Goal: Information Seeking & Learning: Check status

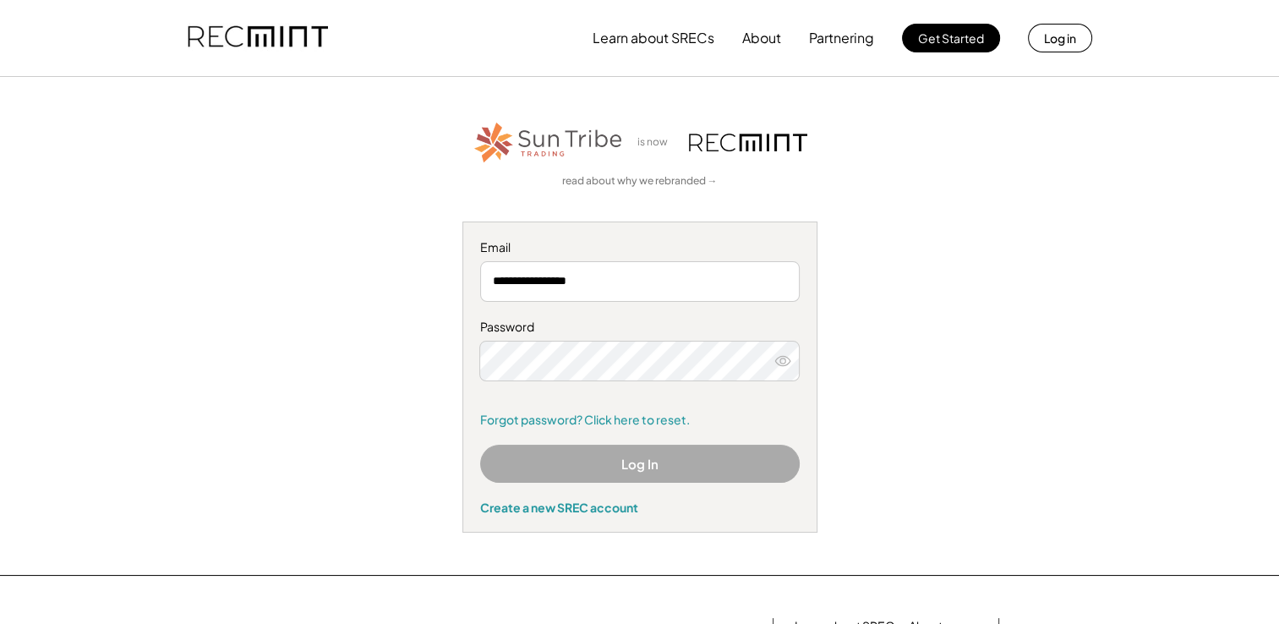
click at [886, 386] on div "**********" at bounding box center [640, 325] width 1042 height 413
click at [780, 358] on use at bounding box center [782, 360] width 15 height 9
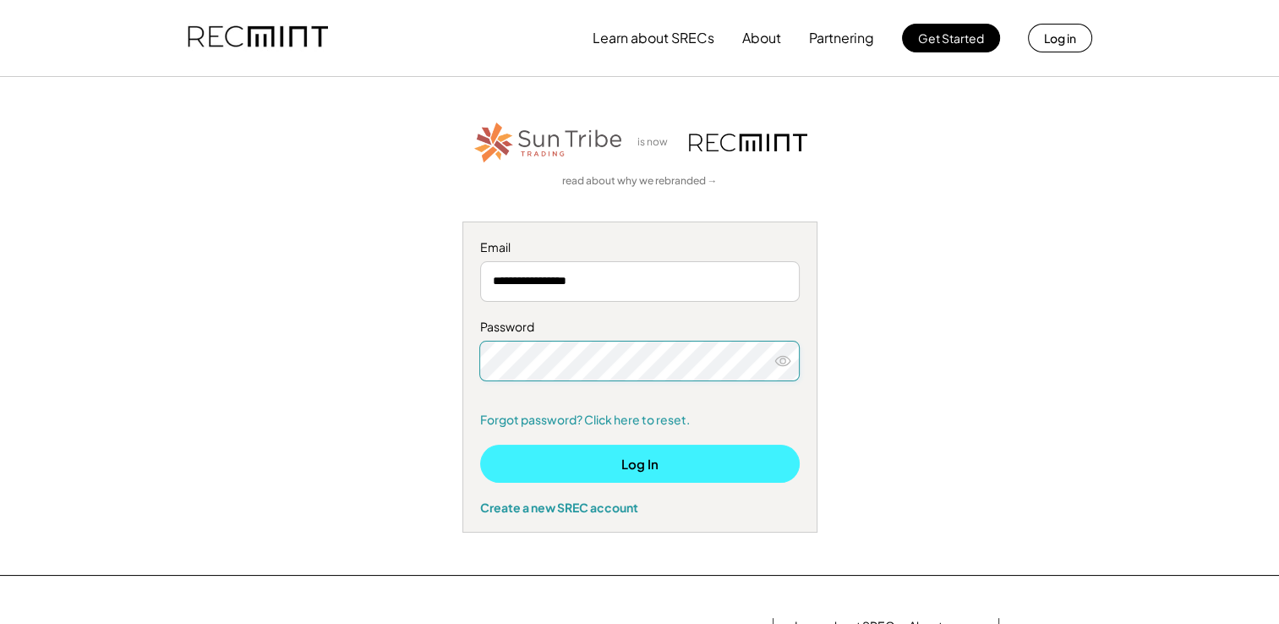
click at [626, 455] on button "Log In" at bounding box center [640, 464] width 320 height 38
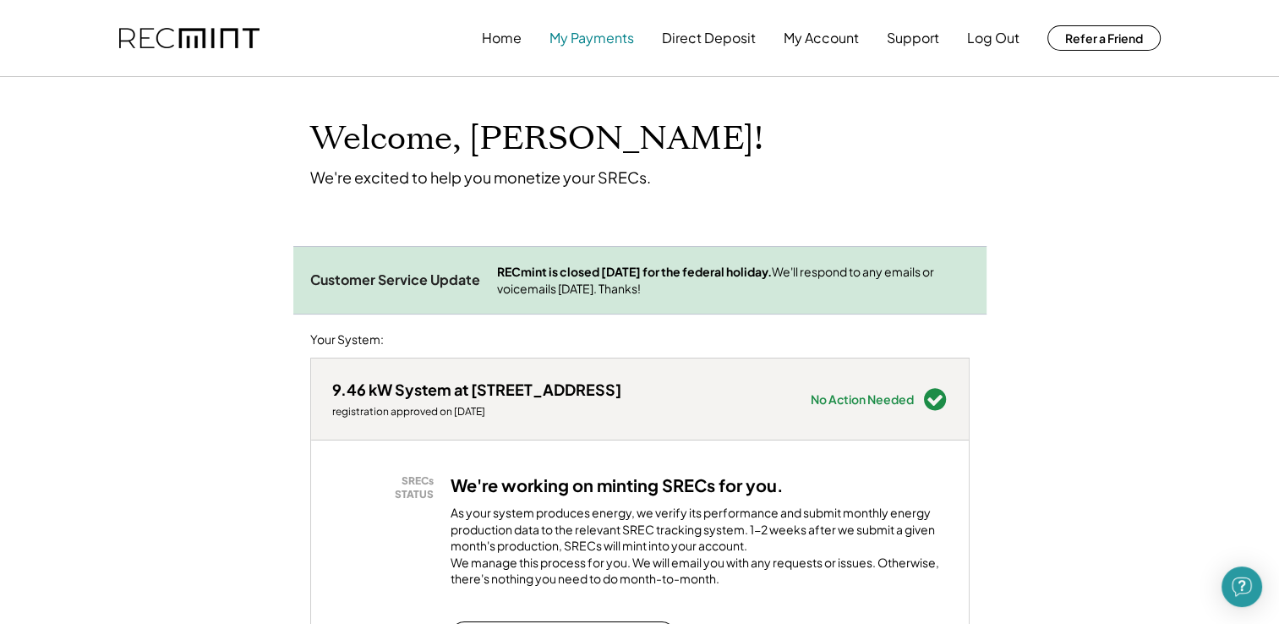
click at [605, 37] on button "My Payments" at bounding box center [592, 38] width 85 height 34
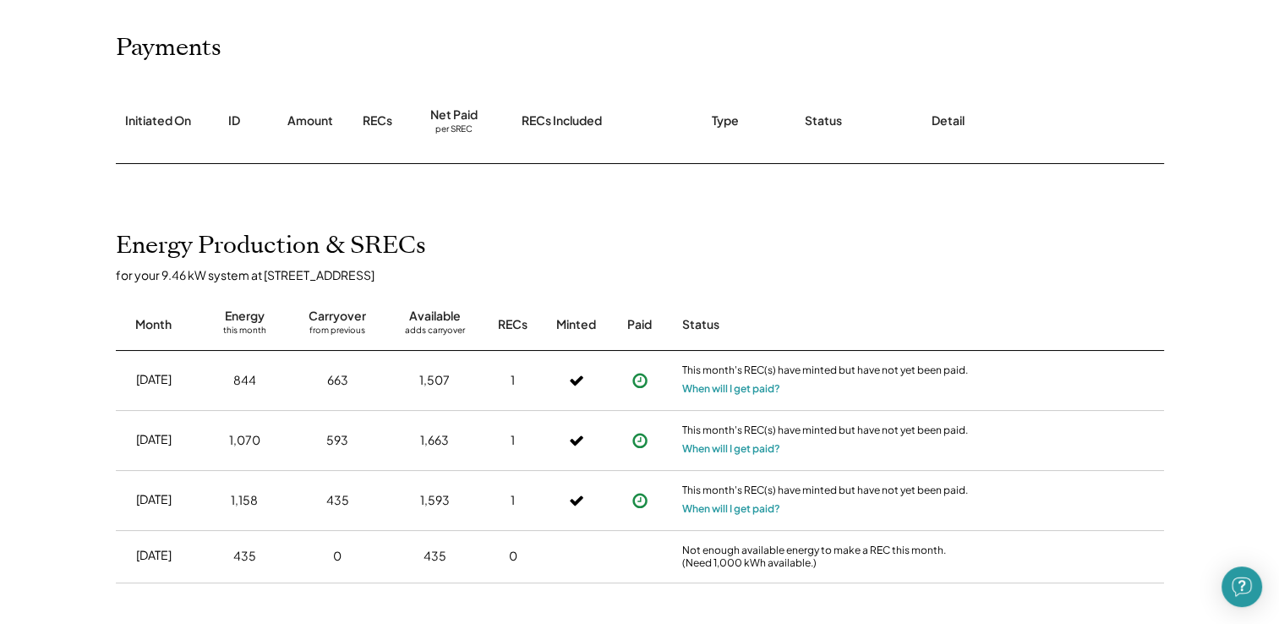
scroll to position [195, 0]
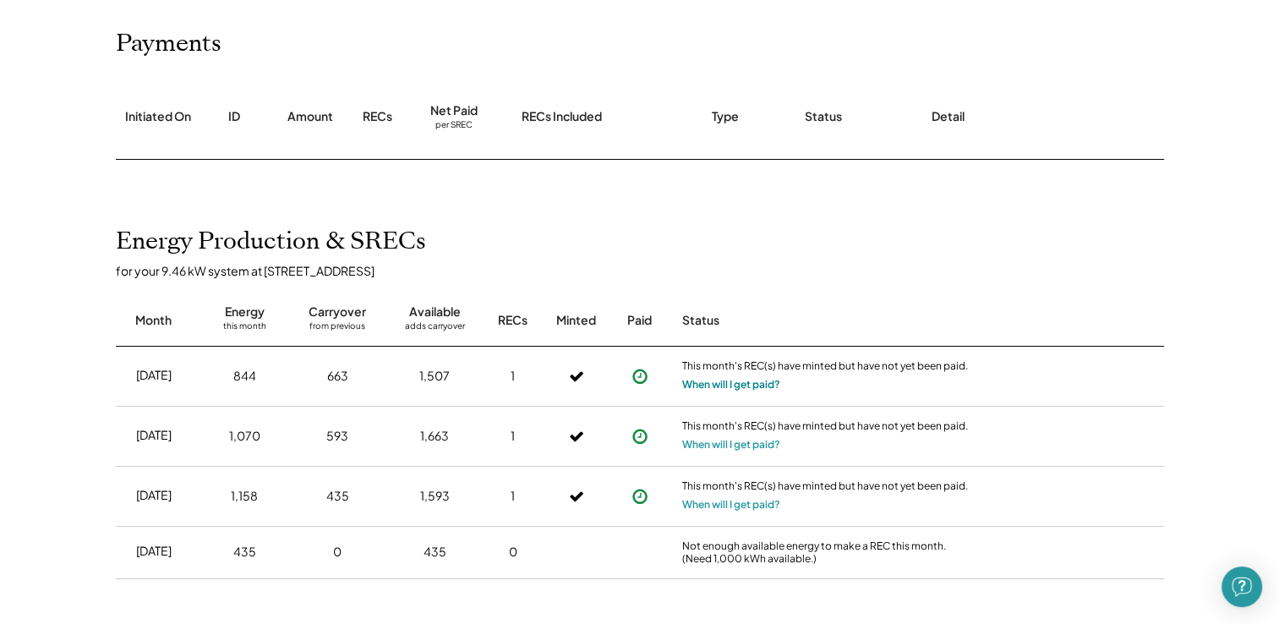
click at [709, 386] on button "When will I get paid?" at bounding box center [731, 384] width 98 height 17
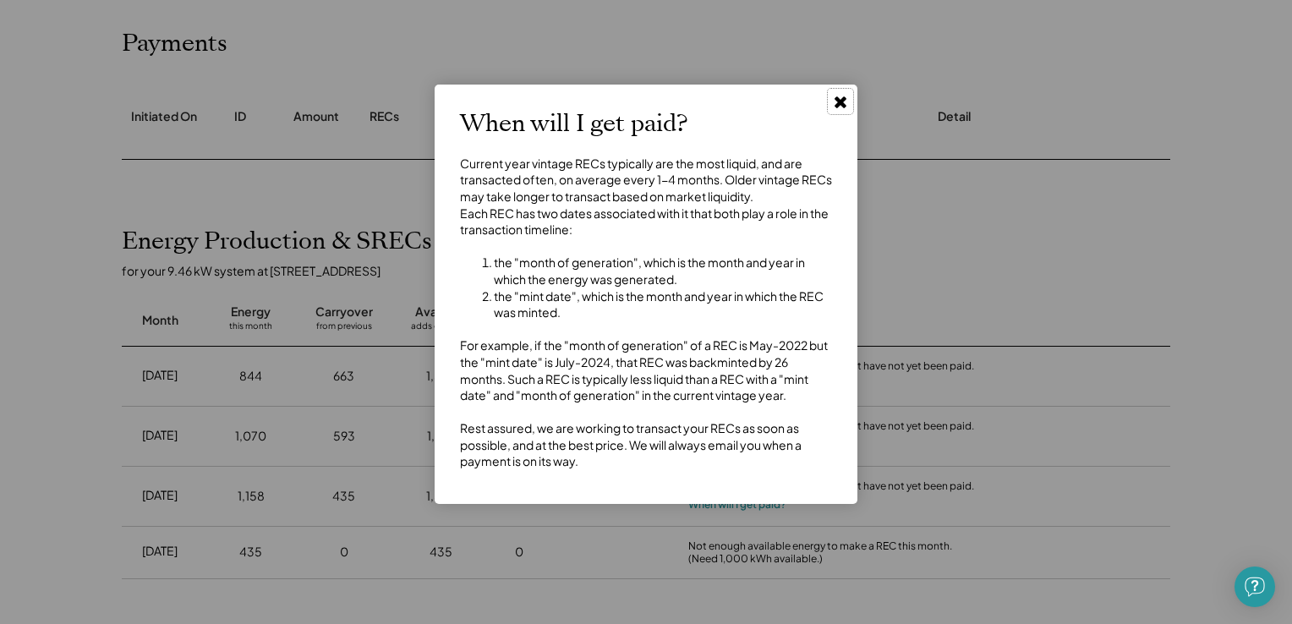
click at [849, 107] on button at bounding box center [840, 101] width 25 height 25
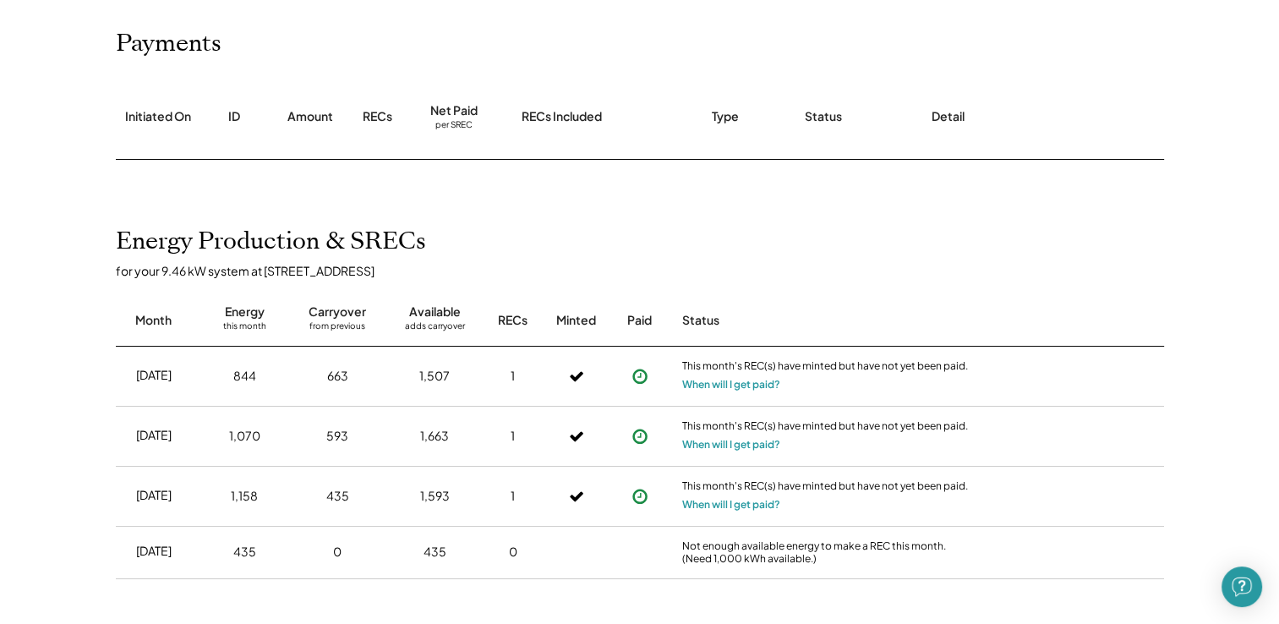
click at [312, 115] on div "Amount" at bounding box center [310, 116] width 46 height 17
click at [456, 123] on div "per SREC" at bounding box center [453, 125] width 37 height 13
click at [950, 115] on div "Detail" at bounding box center [948, 116] width 33 height 17
click at [123, 106] on div "Initiated On" at bounding box center [158, 117] width 85 height 84
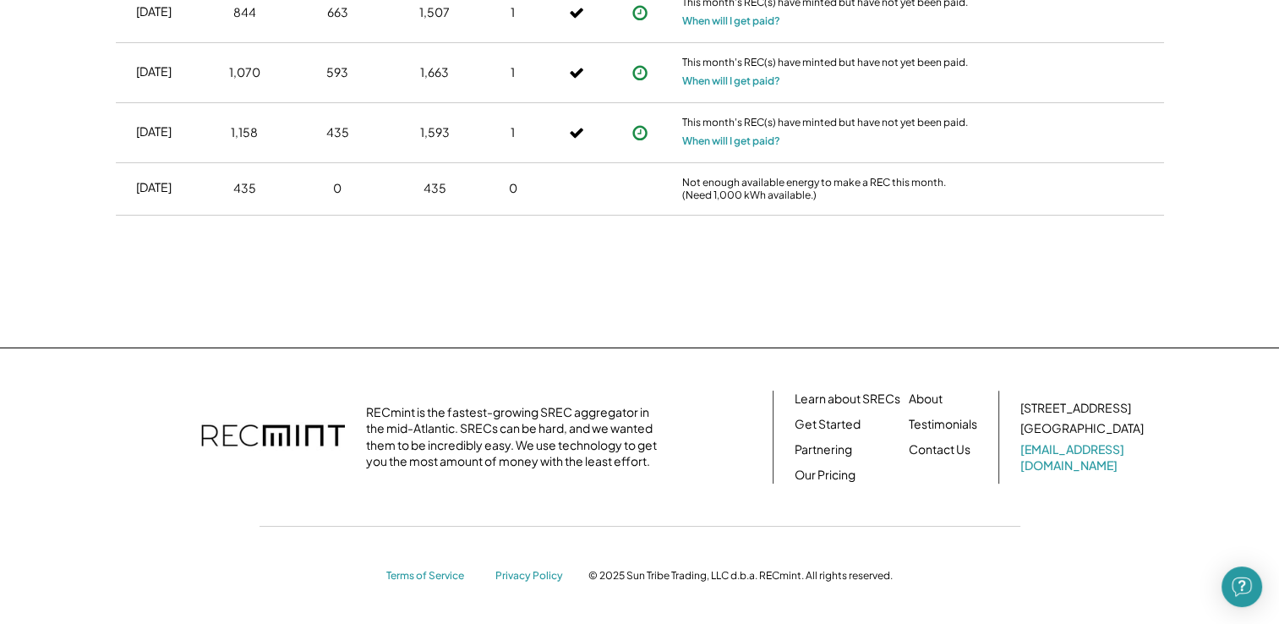
scroll to position [0, 0]
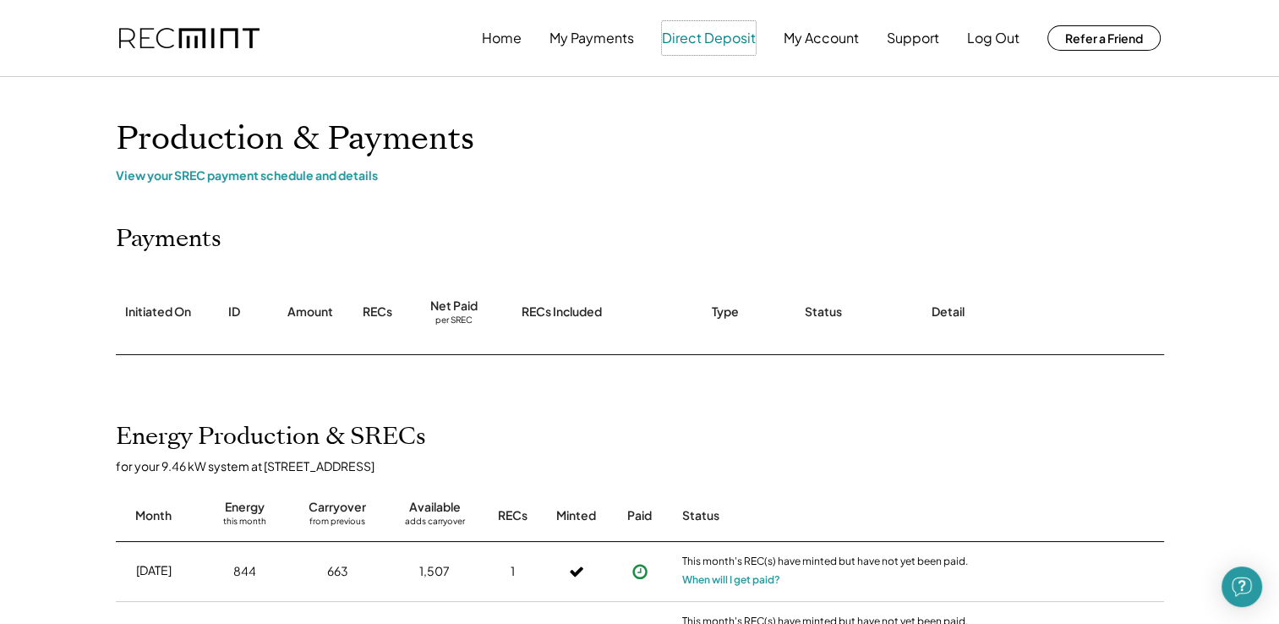
click at [712, 35] on button "Direct Deposit" at bounding box center [709, 38] width 94 height 34
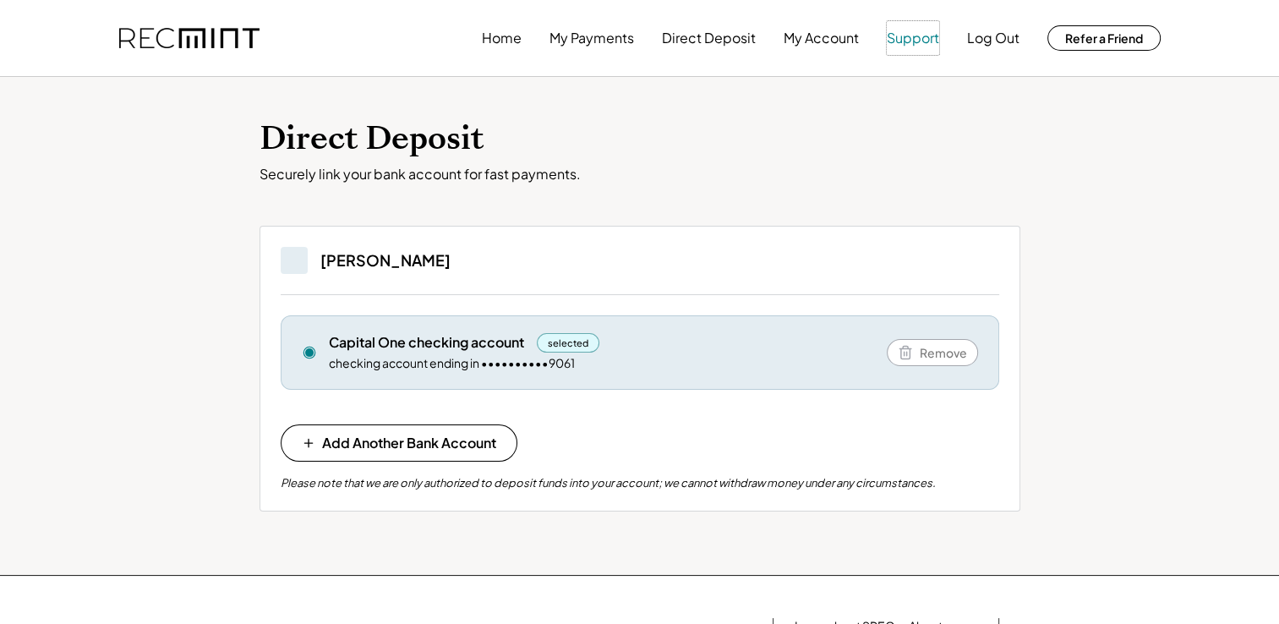
click at [914, 42] on button "Support" at bounding box center [913, 38] width 52 height 34
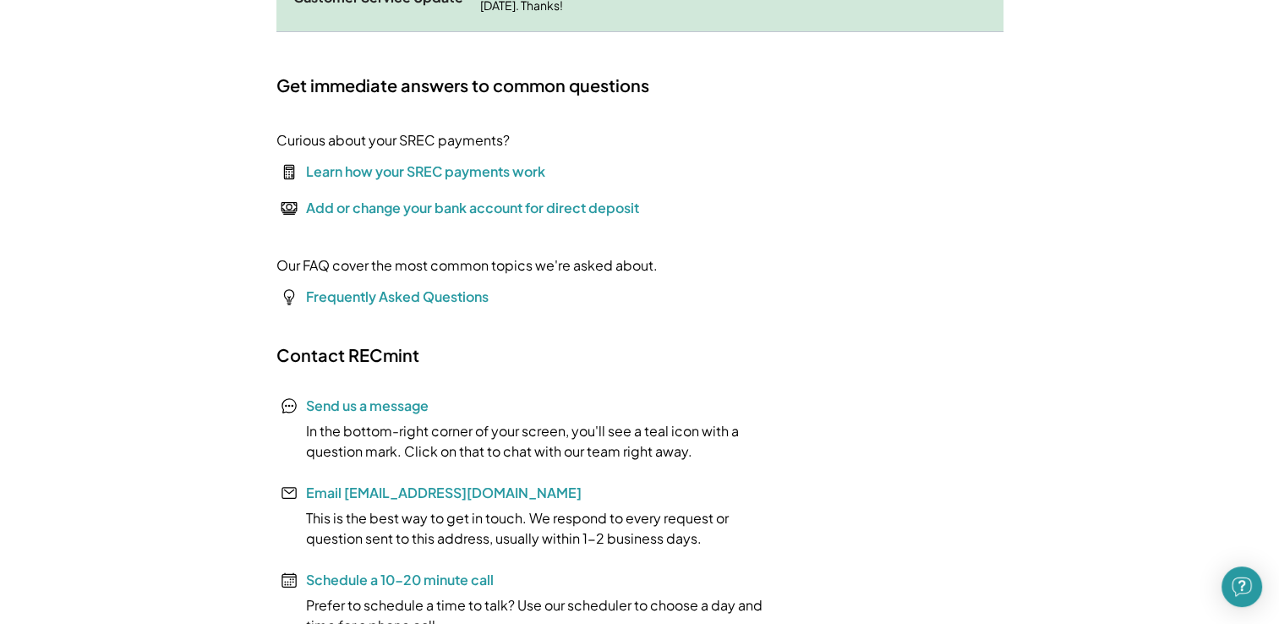
scroll to position [265, 0]
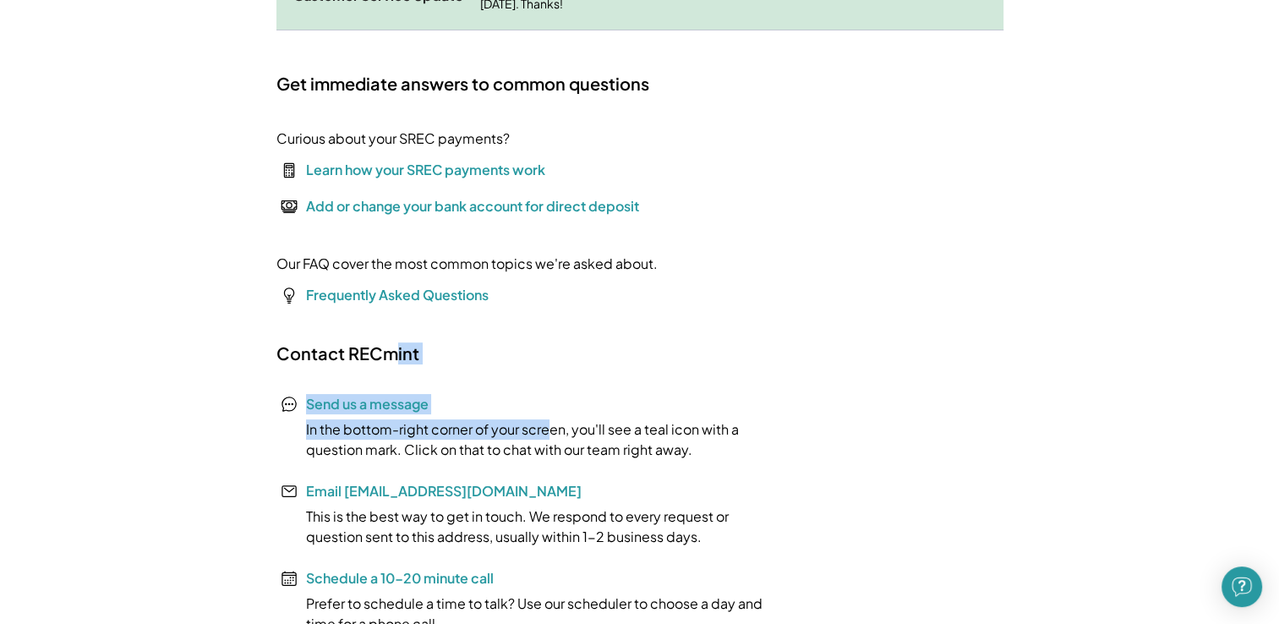
drag, startPoint x: 394, startPoint y: 367, endPoint x: 529, endPoint y: 393, distance: 137.8
click at [529, 393] on div "Contact RECmint Send us a message In the bottom-right corner of your screen, yo…" at bounding box center [529, 488] width 507 height 292
click at [446, 293] on font "Frequently Asked Questions" at bounding box center [397, 295] width 183 height 18
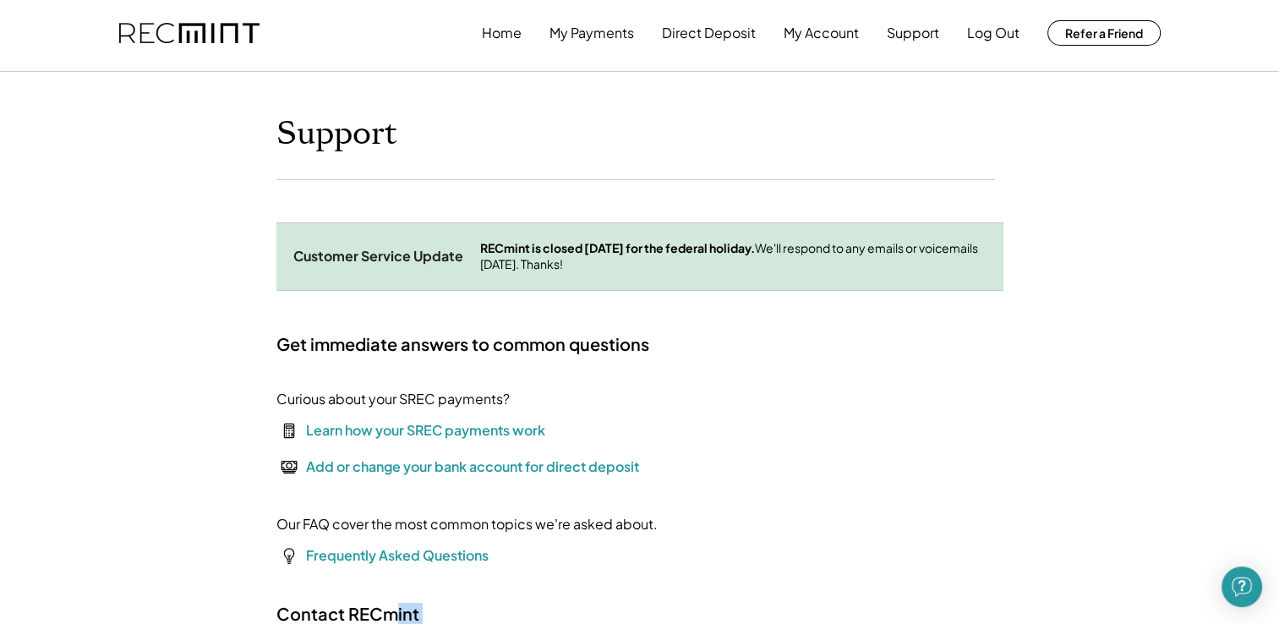
scroll to position [0, 0]
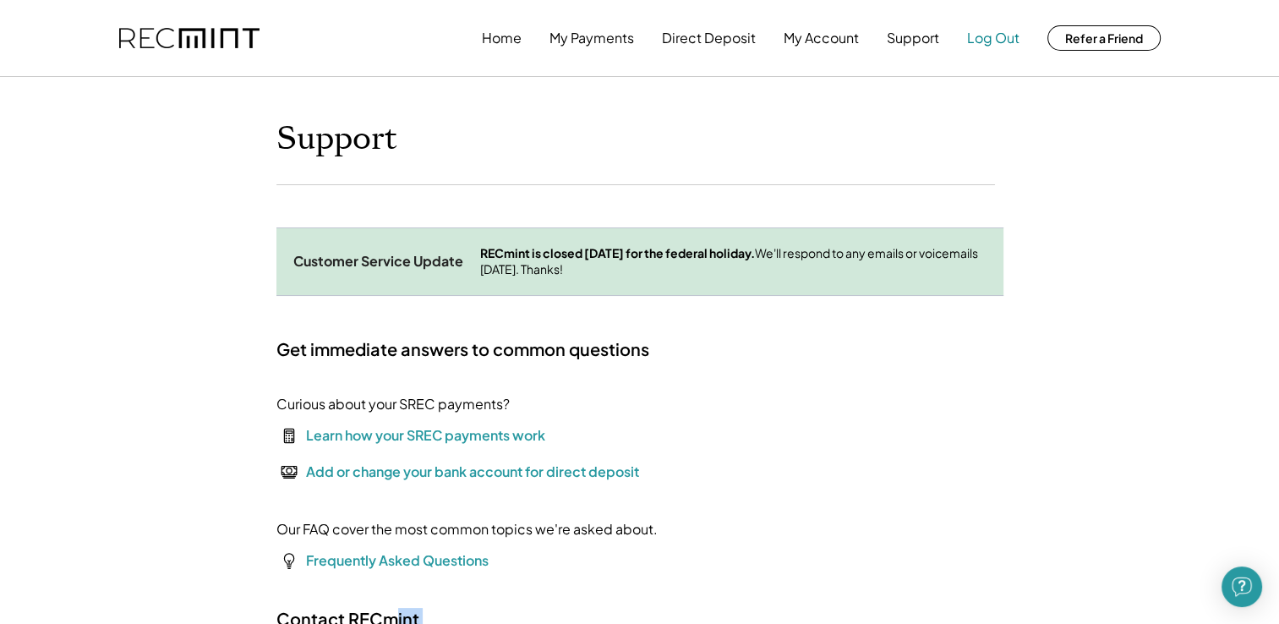
click at [997, 39] on button "Log Out" at bounding box center [993, 38] width 52 height 34
